Goal: Navigation & Orientation: Understand site structure

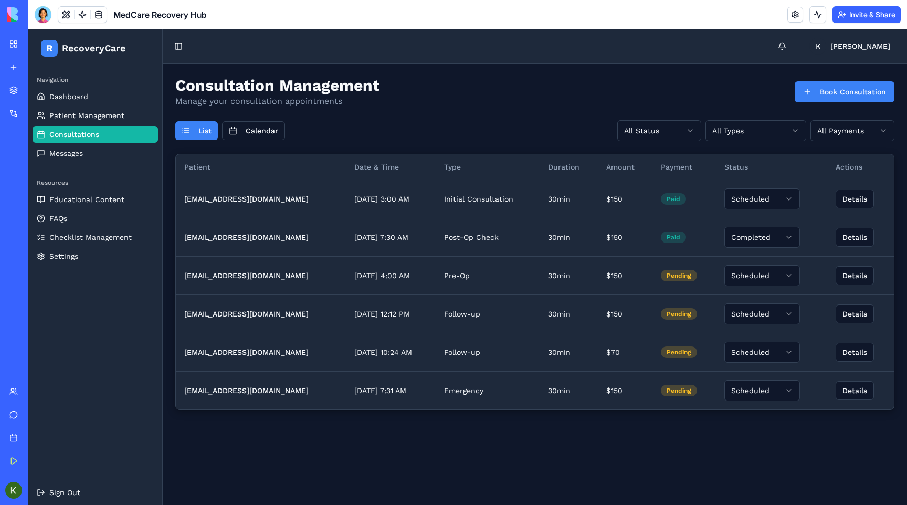
click at [39, 68] on div "New app" at bounding box center [32, 67] width 14 height 10
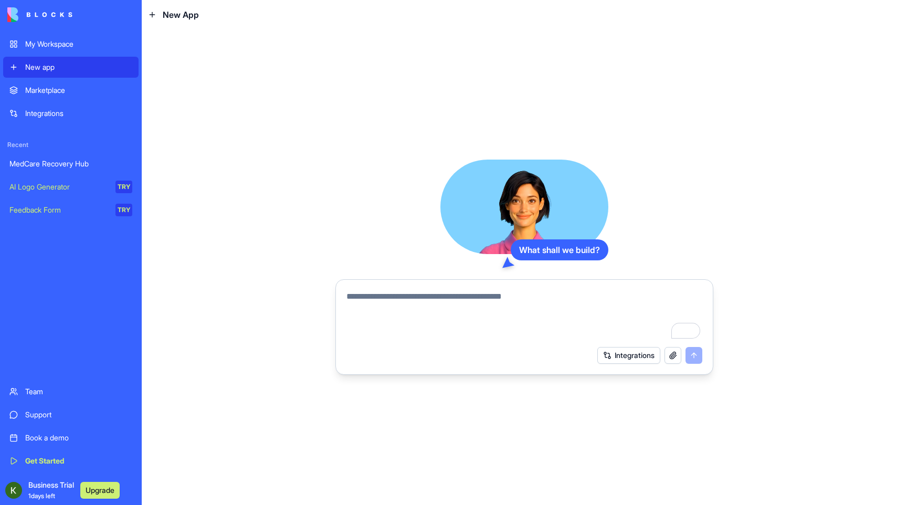
click at [410, 300] on textarea "To enrich screen reader interactions, please activate Accessibility in Grammarl…" at bounding box center [524, 315] width 356 height 50
click at [41, 85] on div "Marketplace" at bounding box center [78, 90] width 107 height 10
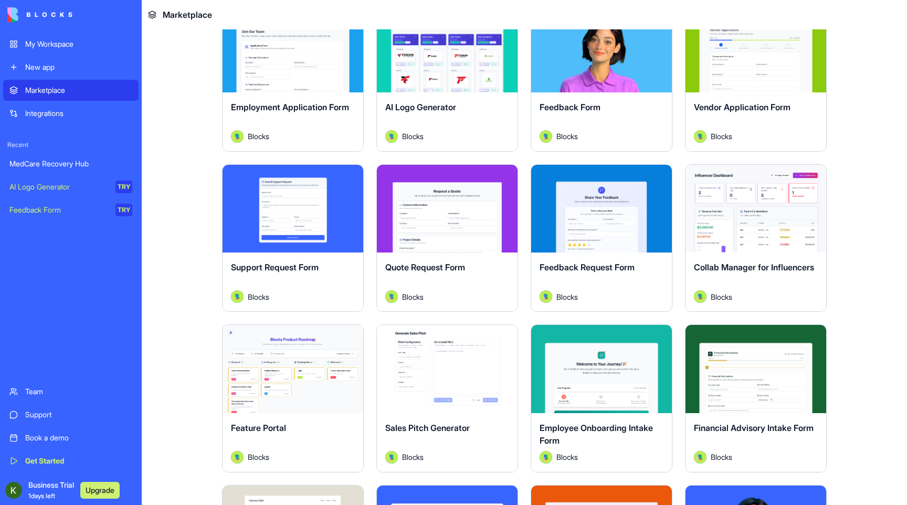
scroll to position [537, 0]
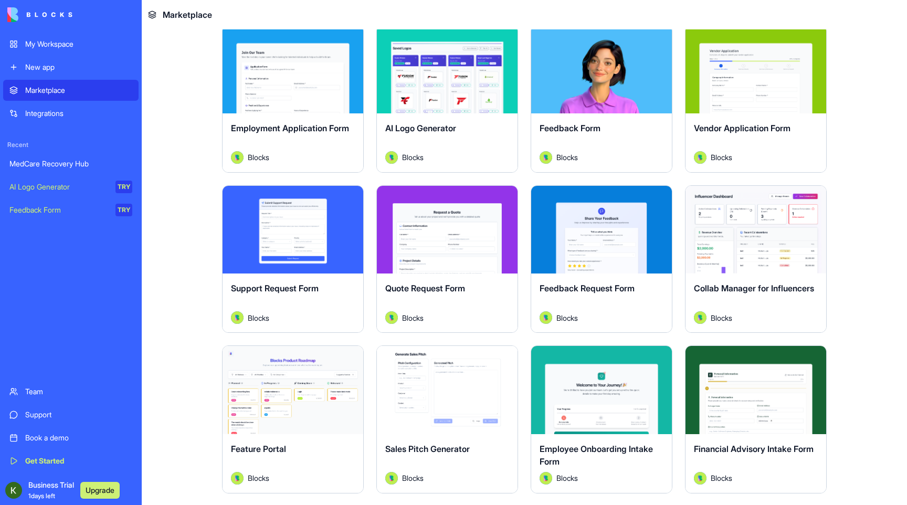
click at [73, 115] on div "Integrations" at bounding box center [78, 113] width 107 height 10
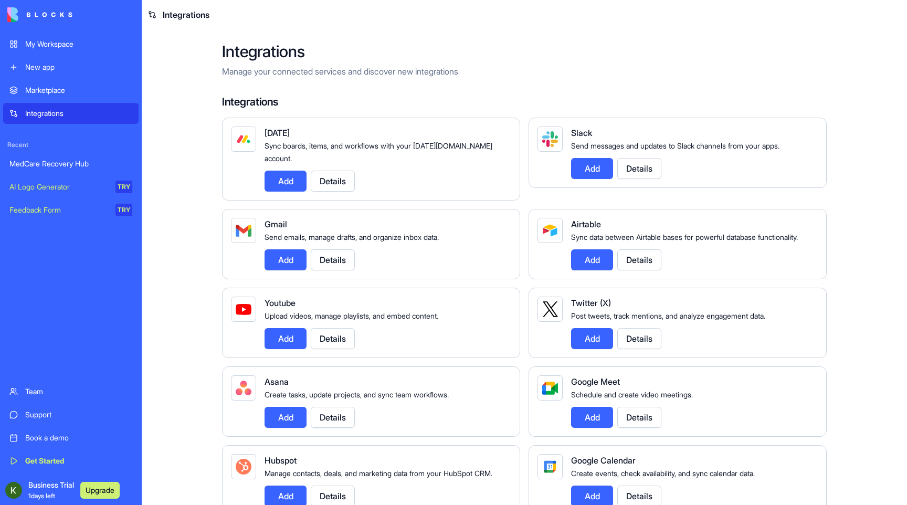
click at [56, 165] on div "MedCare Recovery Hub" at bounding box center [70, 163] width 123 height 10
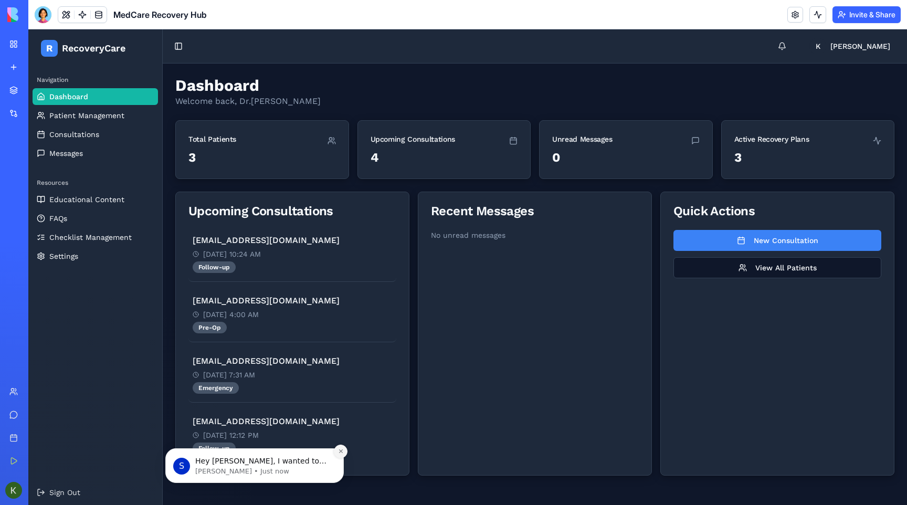
click at [341, 452] on icon "Dismiss notification" at bounding box center [340, 451] width 4 height 4
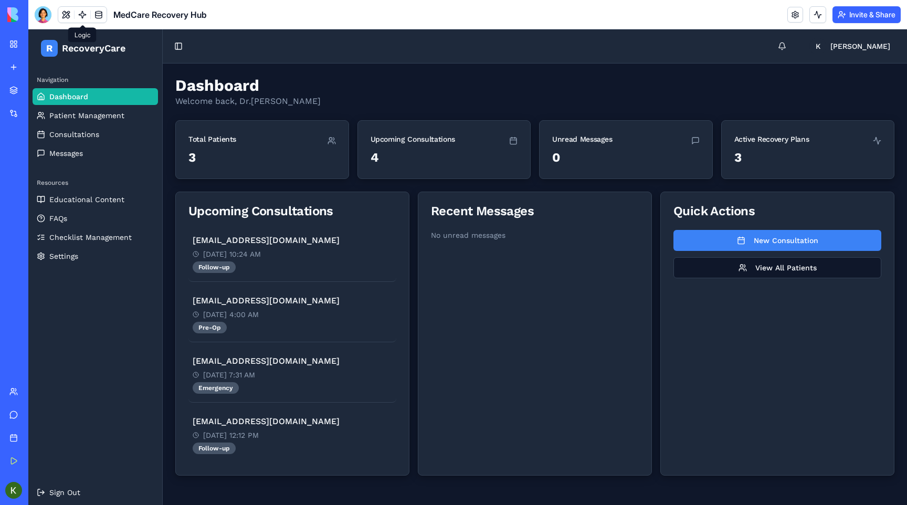
click at [79, 15] on link at bounding box center [83, 15] width 16 height 16
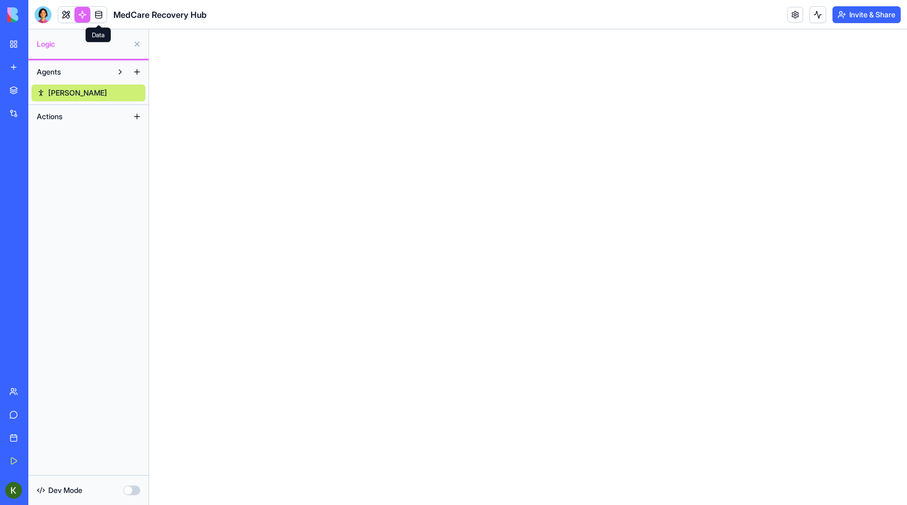
click at [100, 14] on link at bounding box center [99, 15] width 16 height 16
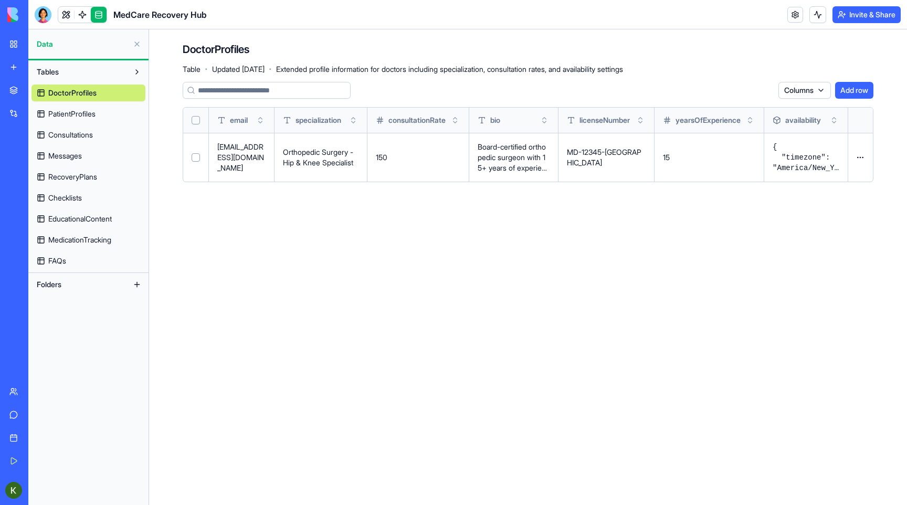
click at [93, 111] on span "PatientProfiles" at bounding box center [71, 114] width 47 height 10
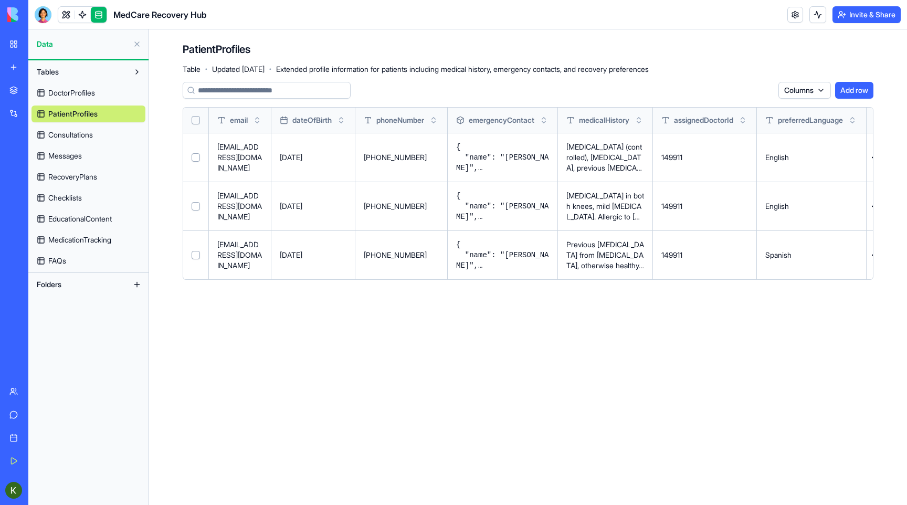
click at [82, 139] on span "Consultations" at bounding box center [70, 135] width 45 height 10
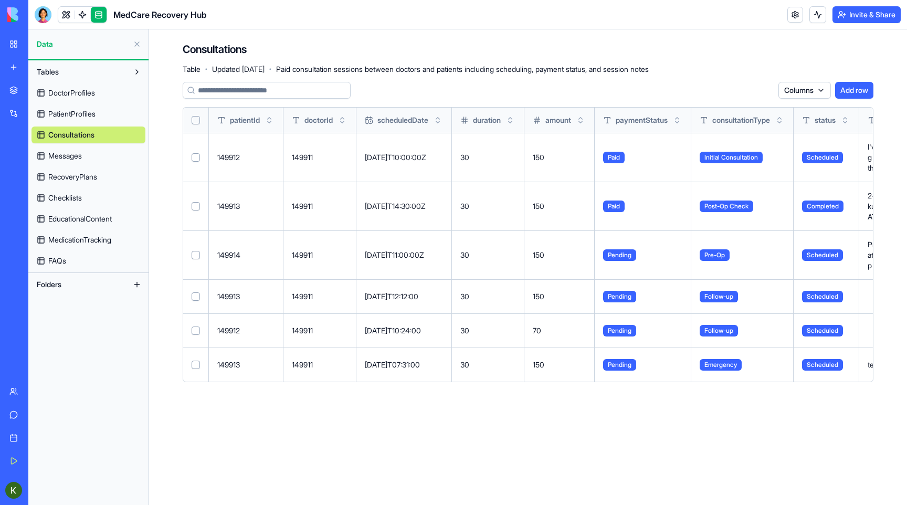
click at [67, 116] on span "PatientProfiles" at bounding box center [71, 114] width 47 height 10
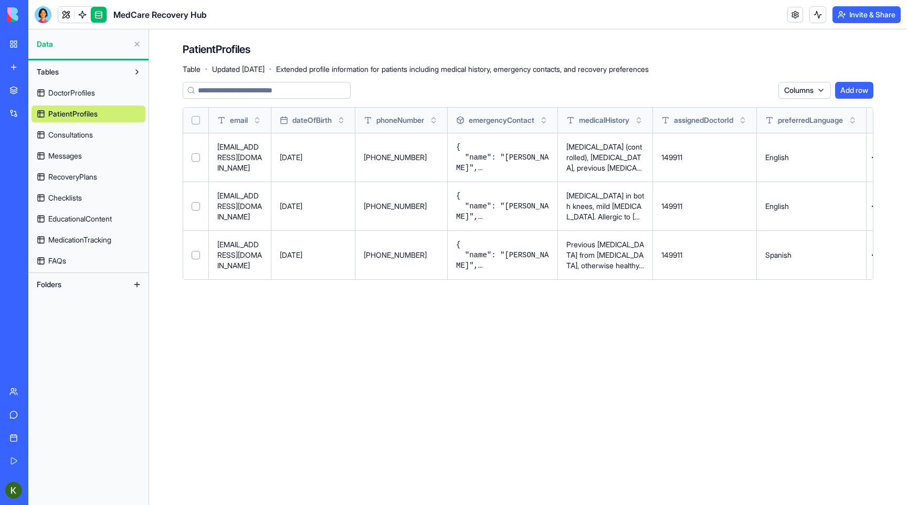
click at [81, 95] on span "DoctorProfiles" at bounding box center [71, 93] width 47 height 10
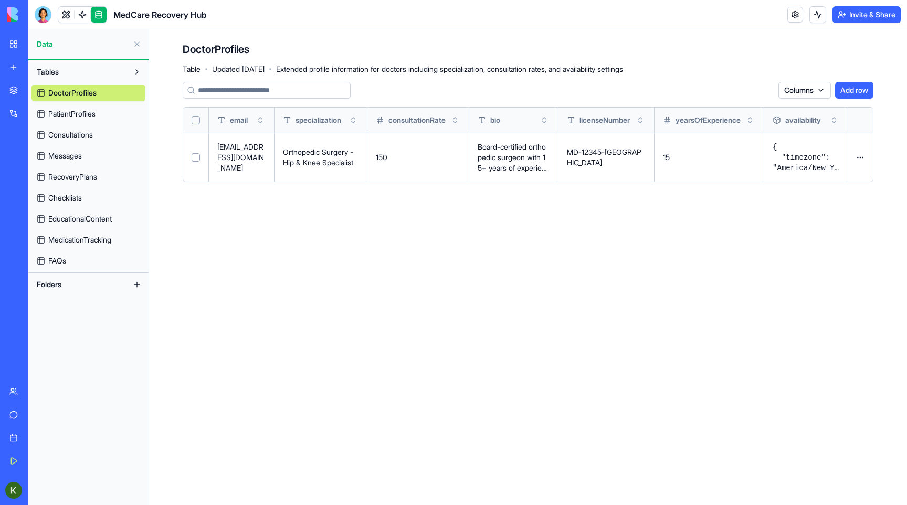
click at [87, 115] on span "PatientProfiles" at bounding box center [71, 114] width 47 height 10
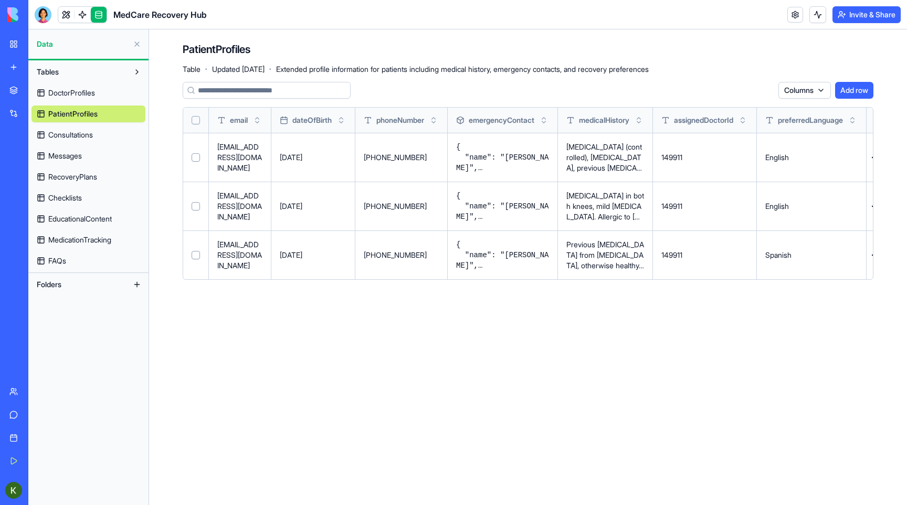
click at [87, 135] on span "Consultations" at bounding box center [70, 135] width 45 height 10
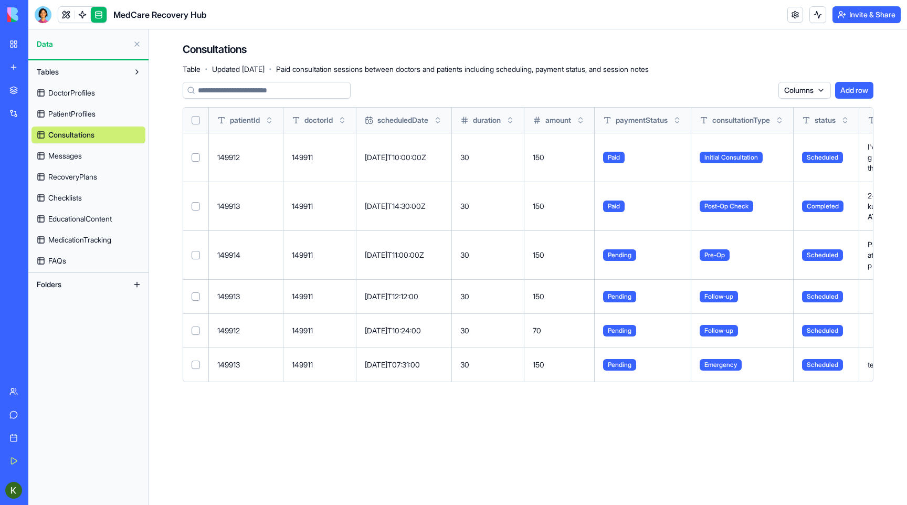
click at [85, 160] on link "Messages" at bounding box center [88, 155] width 114 height 17
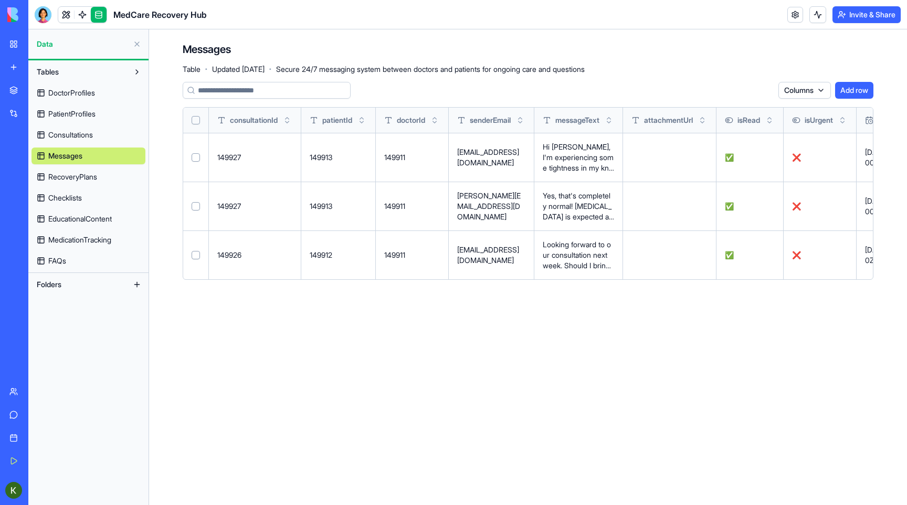
click at [85, 180] on span "RecoveryPlans" at bounding box center [72, 177] width 49 height 10
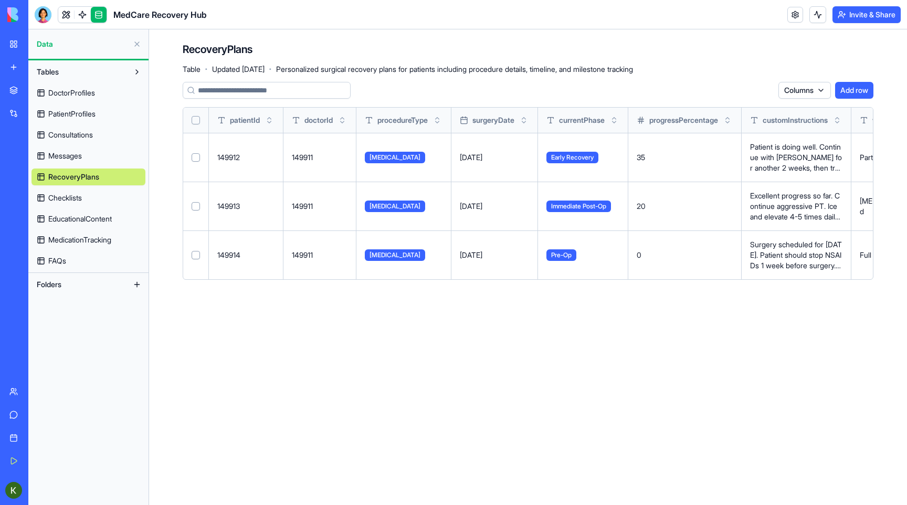
click at [82, 197] on span "Checklists" at bounding box center [65, 198] width 34 height 10
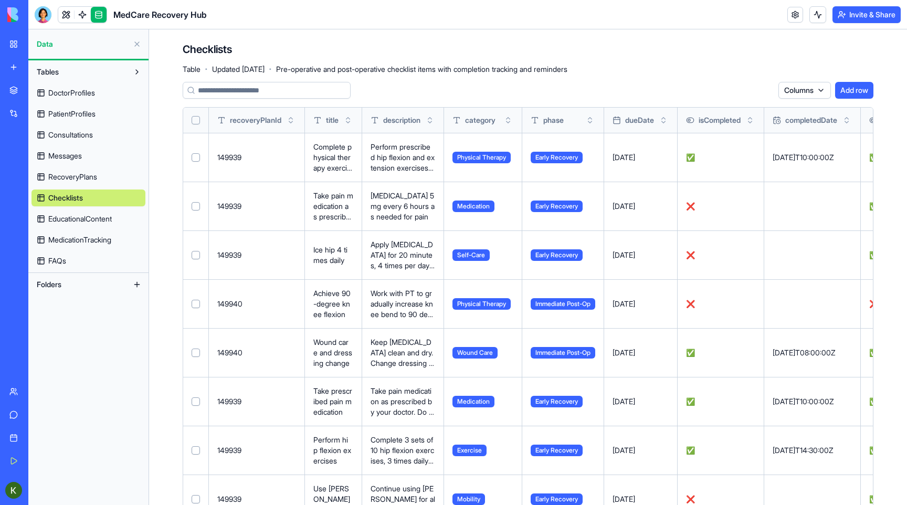
click at [84, 215] on span "EducationalContent" at bounding box center [79, 219] width 63 height 10
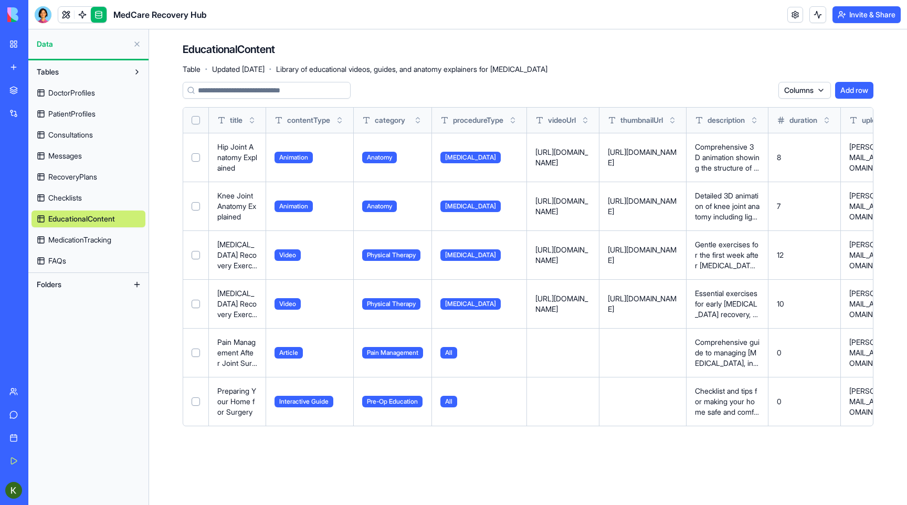
click at [85, 235] on span "MedicationTracking" at bounding box center [79, 240] width 63 height 10
